Goal: Register for event/course

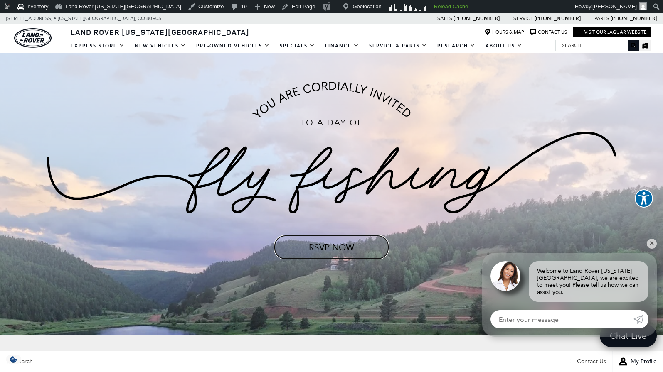
click at [331, 243] on link "RSVP NOW" at bounding box center [331, 248] width 114 height 24
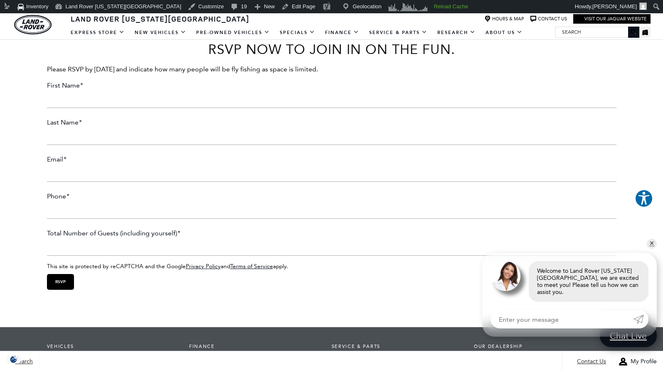
scroll to position [1125, 0]
